Goal: Navigation & Orientation: Find specific page/section

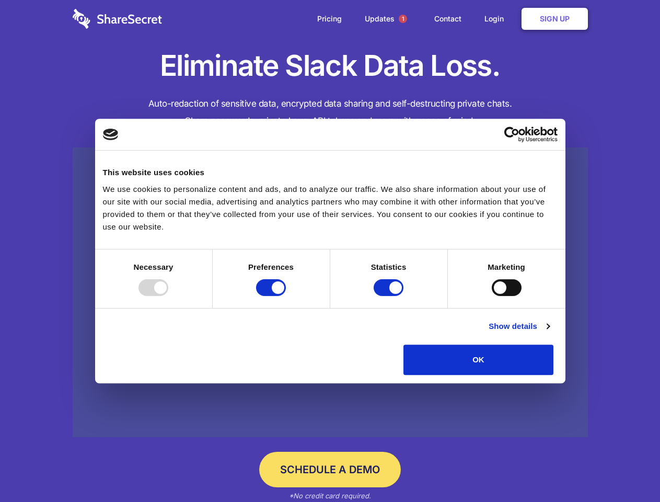
click at [168, 296] on div at bounding box center [154, 287] width 30 height 17
click at [286, 296] on input "Preferences" at bounding box center [271, 287] width 30 height 17
checkbox input "false"
click at [390, 296] on input "Statistics" at bounding box center [389, 287] width 30 height 17
checkbox input "false"
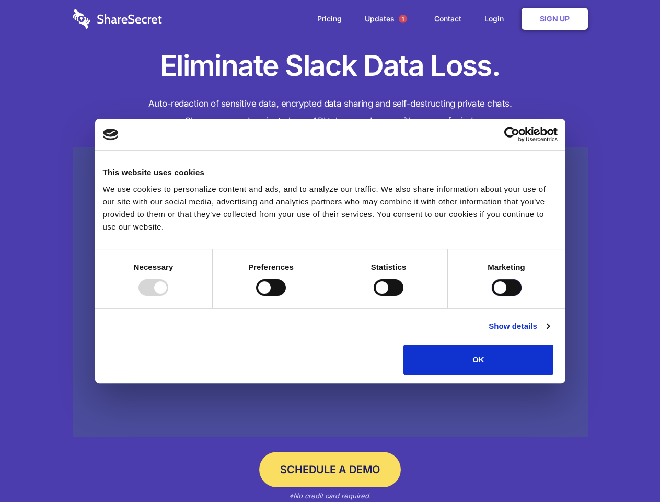
click at [492, 296] on input "Marketing" at bounding box center [507, 287] width 30 height 17
checkbox input "true"
click at [549, 333] on link "Show details" at bounding box center [519, 326] width 61 height 13
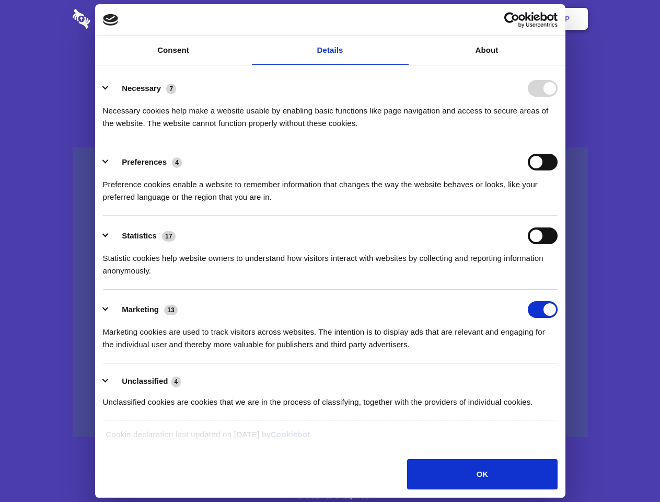
click at [558, 130] on div "Necessary cookies help make a website usable by enabling basic functions like p…" at bounding box center [330, 113] width 455 height 33
click at [403, 19] on span "1" at bounding box center [403, 19] width 8 height 8
